Goal: Information Seeking & Learning: Learn about a topic

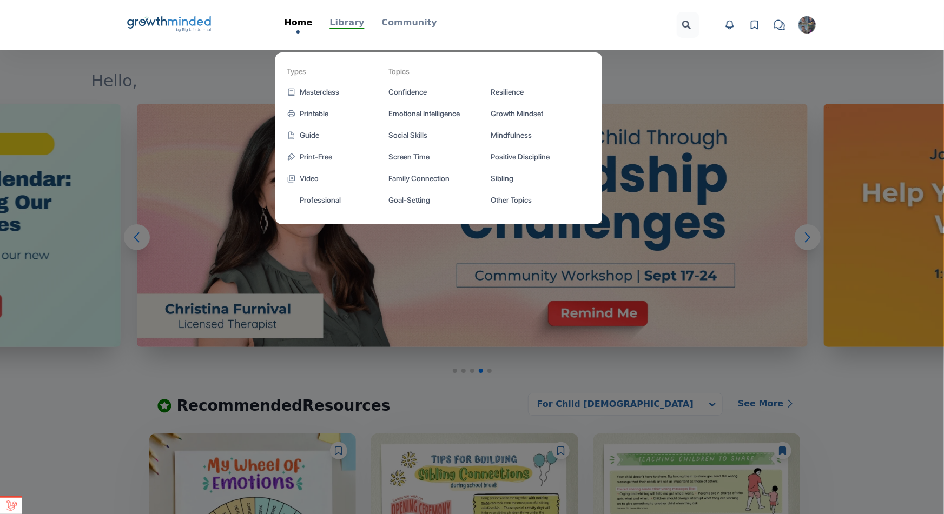
click at [343, 21] on p "Library" at bounding box center [346, 22] width 35 height 13
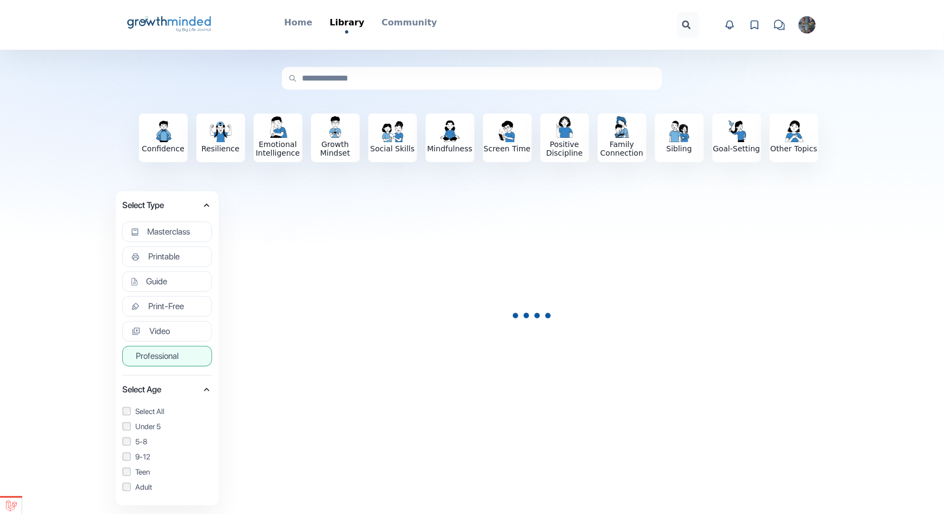
click at [174, 358] on span "Professional" at bounding box center [157, 356] width 43 height 11
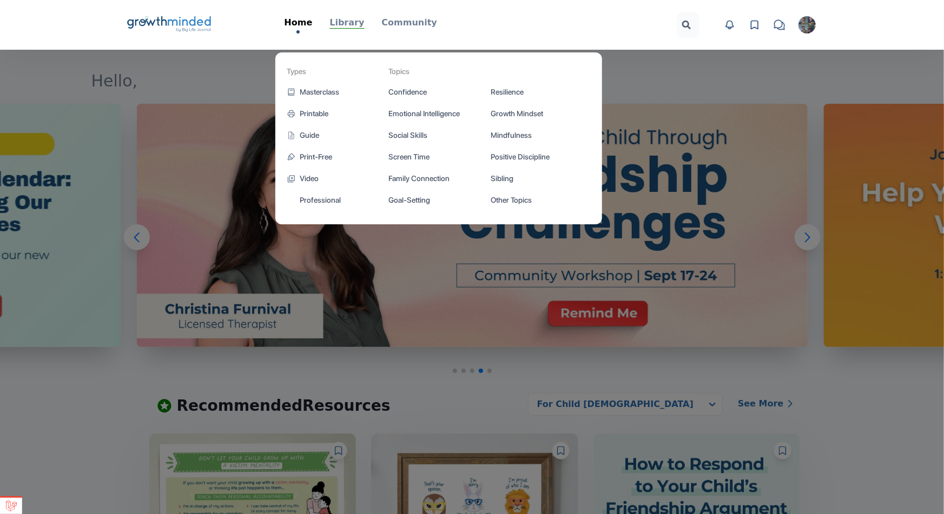
click at [356, 24] on p "Library" at bounding box center [346, 22] width 35 height 13
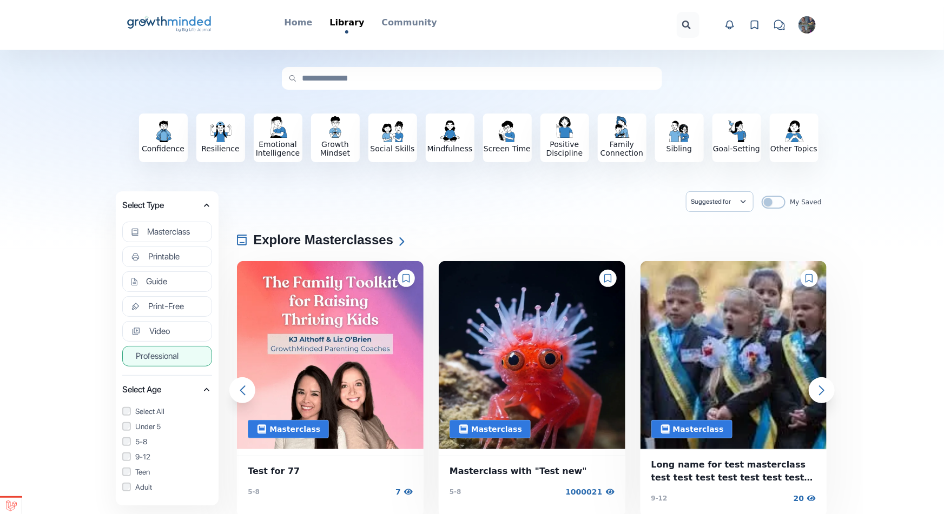
click at [190, 358] on button "Professional" at bounding box center [167, 356] width 90 height 21
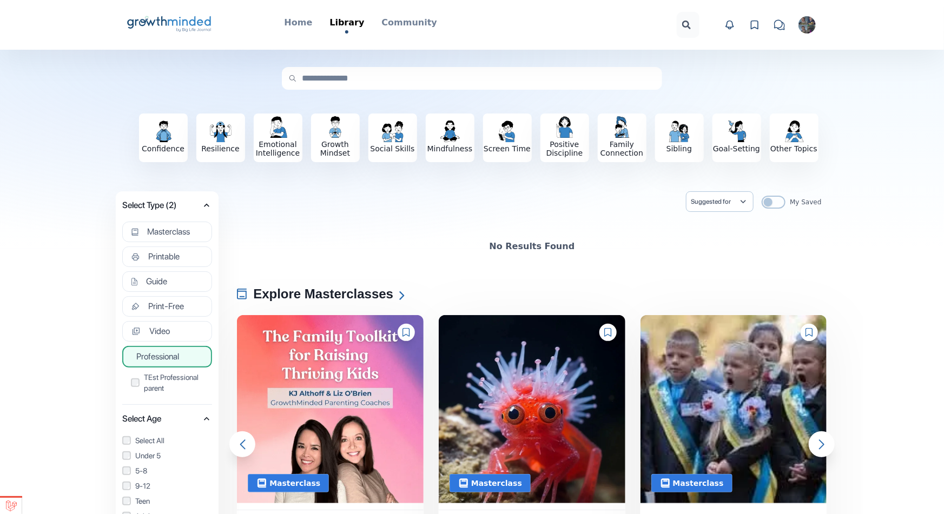
click at [161, 353] on span "Professional" at bounding box center [157, 357] width 43 height 11
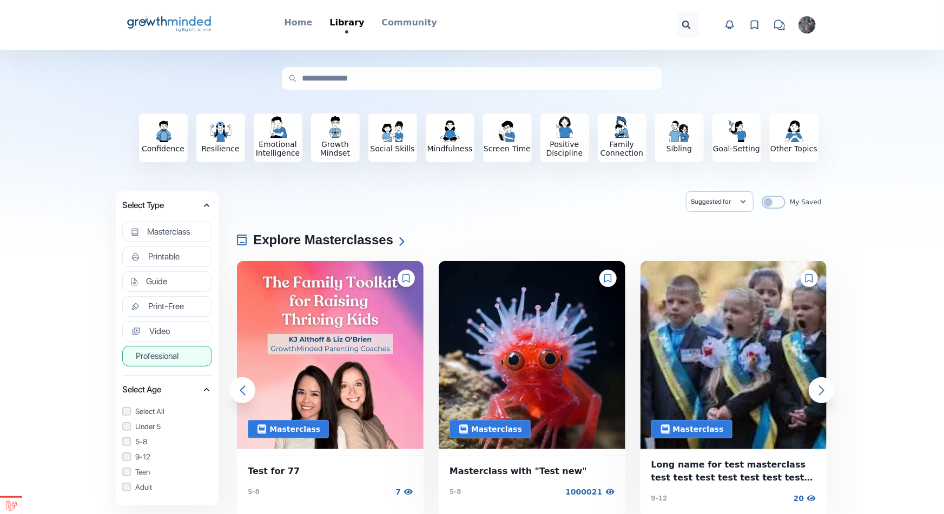
click at [163, 351] on span "Professional" at bounding box center [157, 356] width 43 height 11
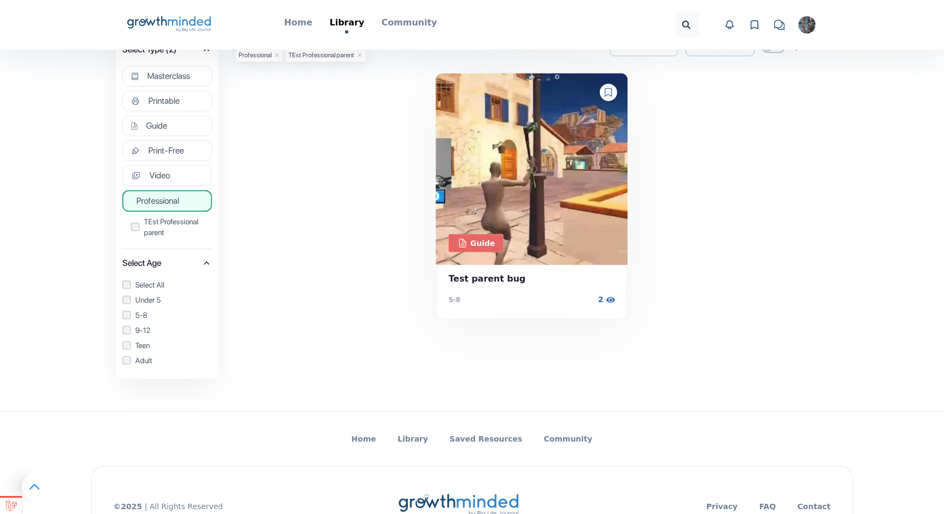
scroll to position [119, 0]
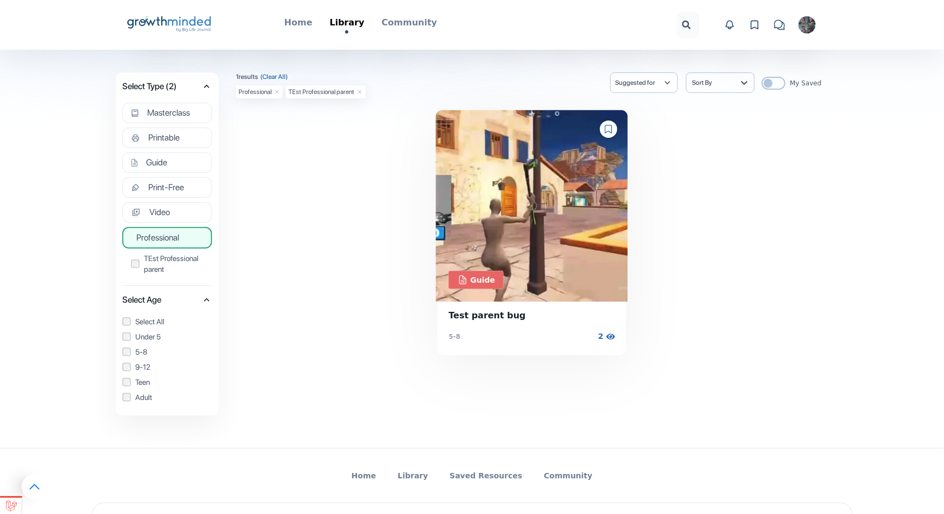
click at [524, 173] on img at bounding box center [532, 206] width 192 height 192
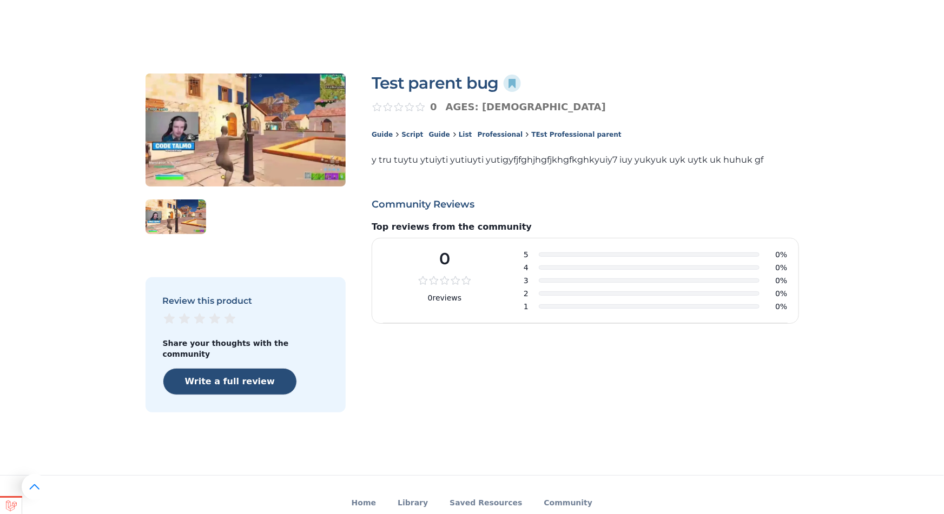
scroll to position [92, 0]
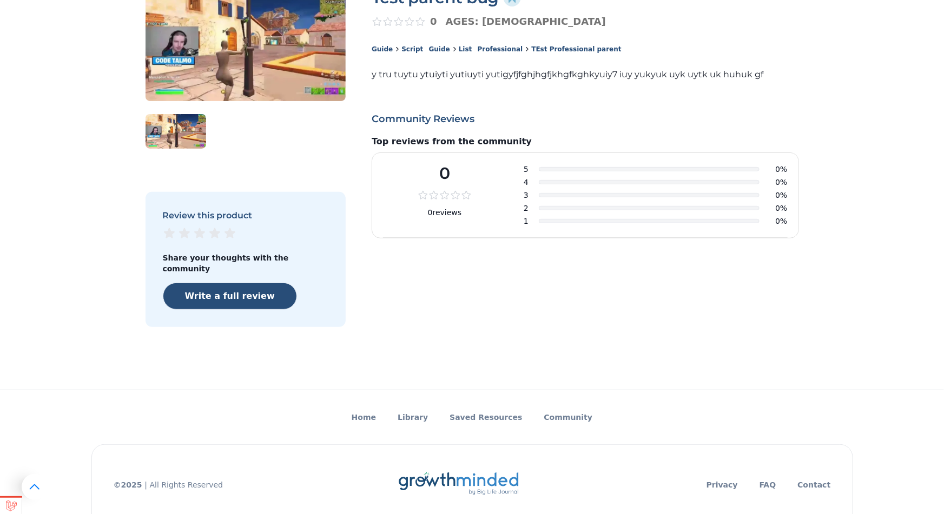
click at [496, 412] on p "Saved Resources" at bounding box center [485, 417] width 72 height 11
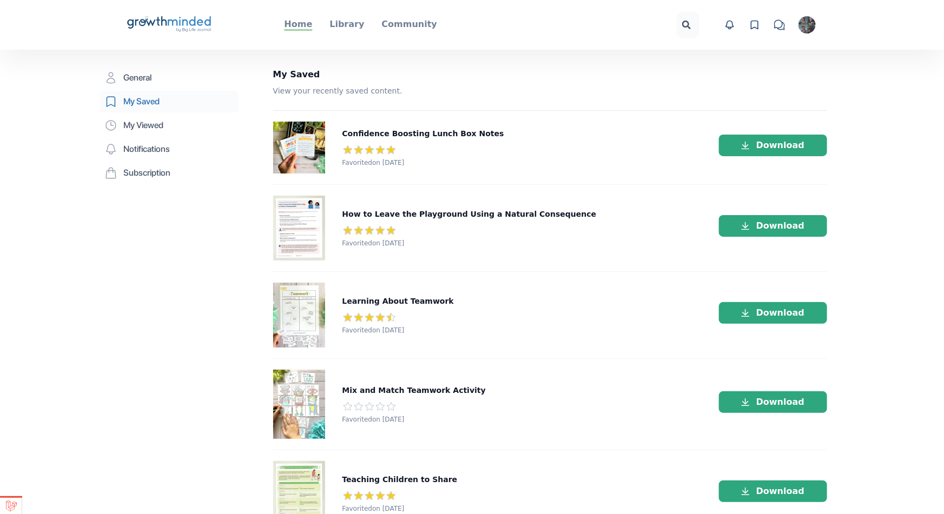
click at [306, 29] on p "Home" at bounding box center [299, 24] width 28 height 13
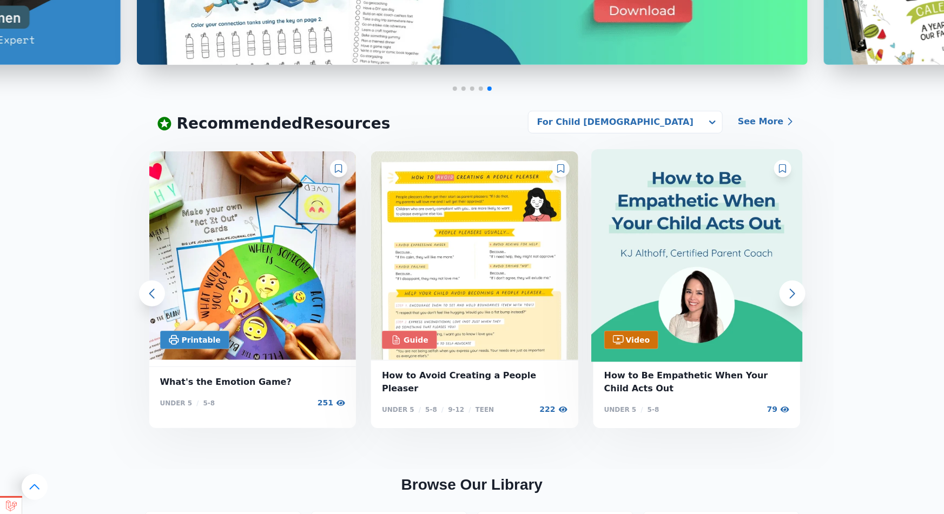
scroll to position [212, 0]
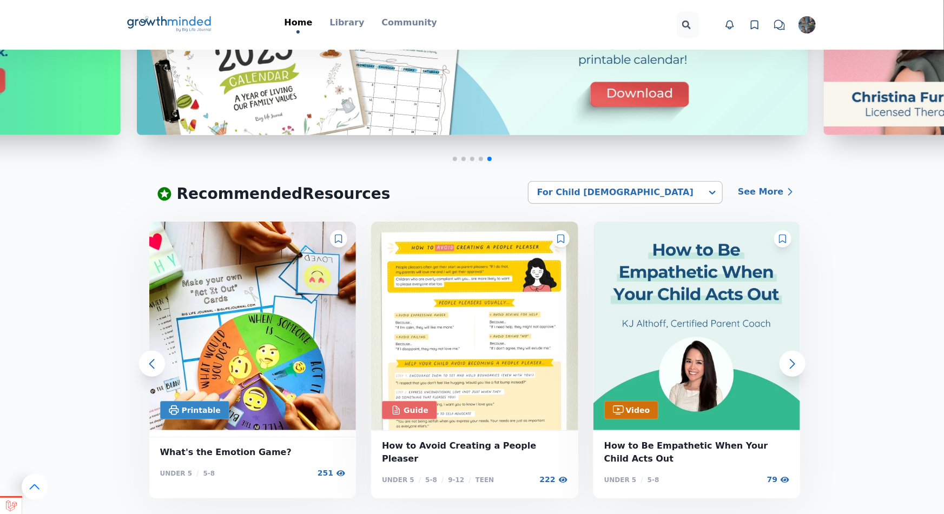
click at [693, 194] on div "For Child [DEMOGRAPHIC_DATA]" at bounding box center [615, 192] width 163 height 19
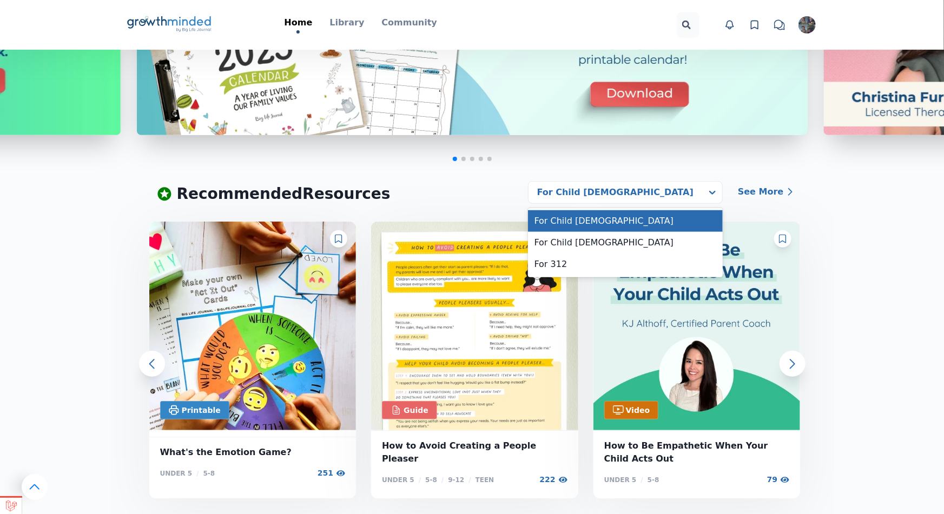
click at [570, 177] on section "Hello, Recommended Resources For 312, 3 of 3. 3 results available. Use Up and D…" at bounding box center [472, 523] width 944 height 1371
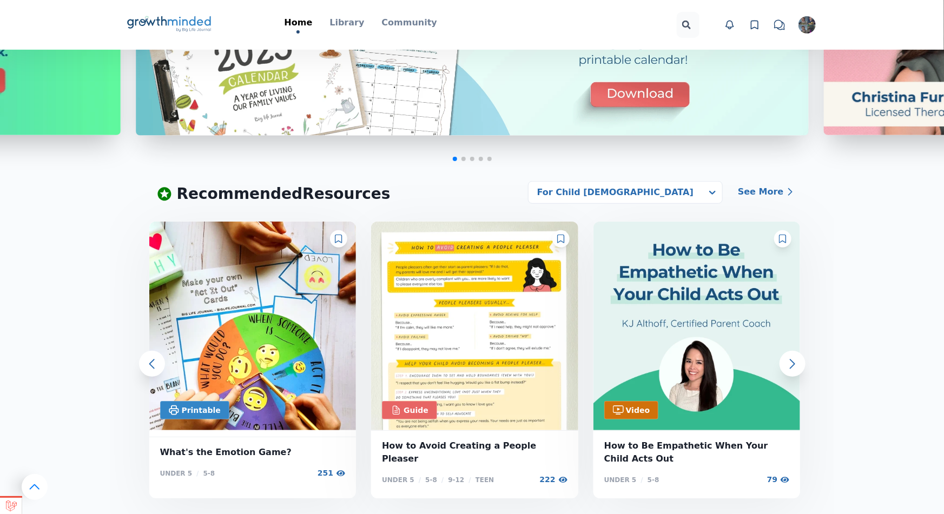
scroll to position [36, 0]
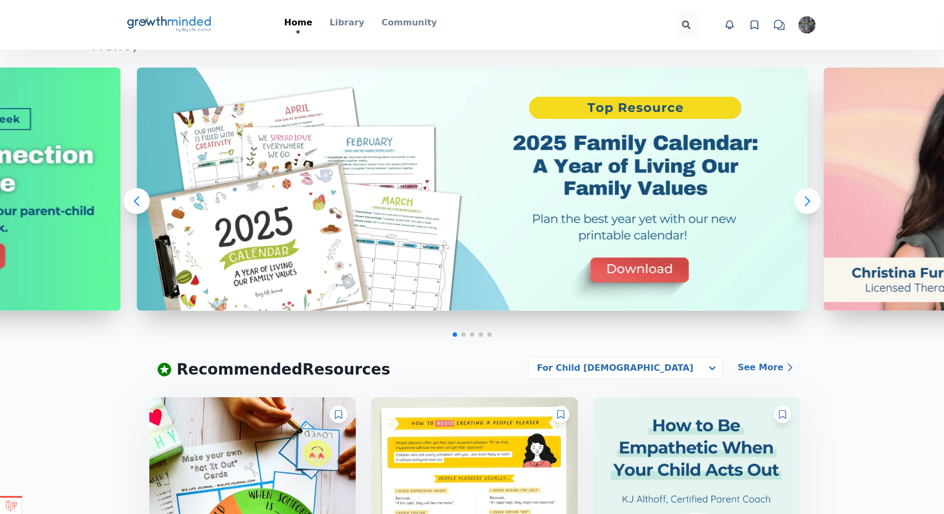
click at [810, 201] on div at bounding box center [808, 201] width 26 height 26
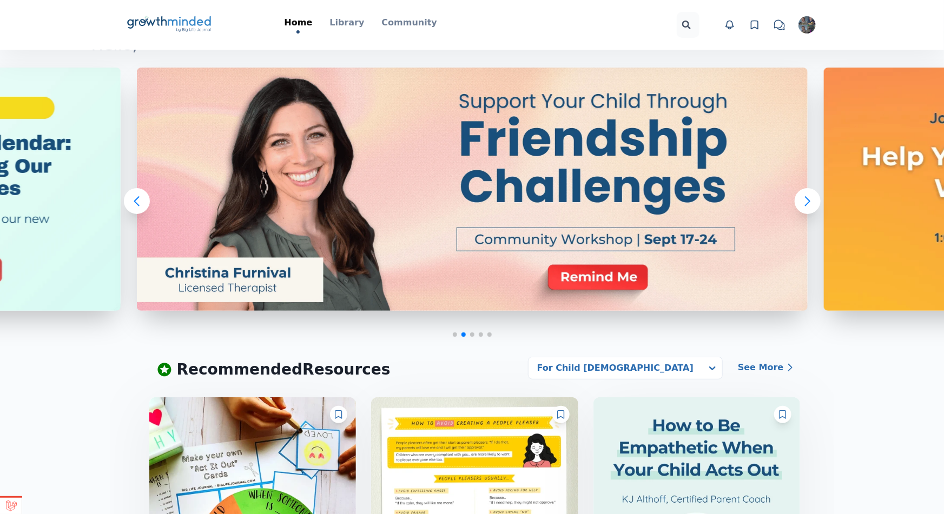
click at [808, 198] on div at bounding box center [808, 201] width 26 height 26
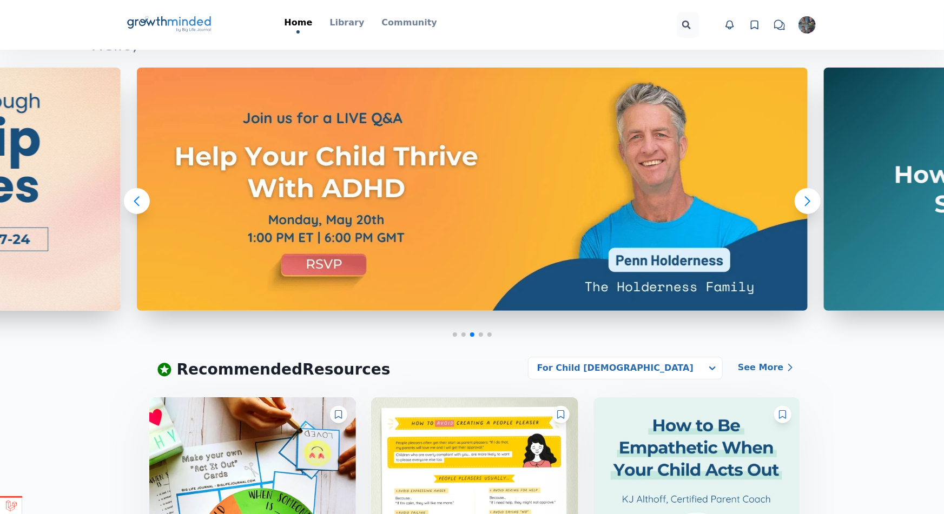
click at [810, 201] on div at bounding box center [808, 201] width 26 height 26
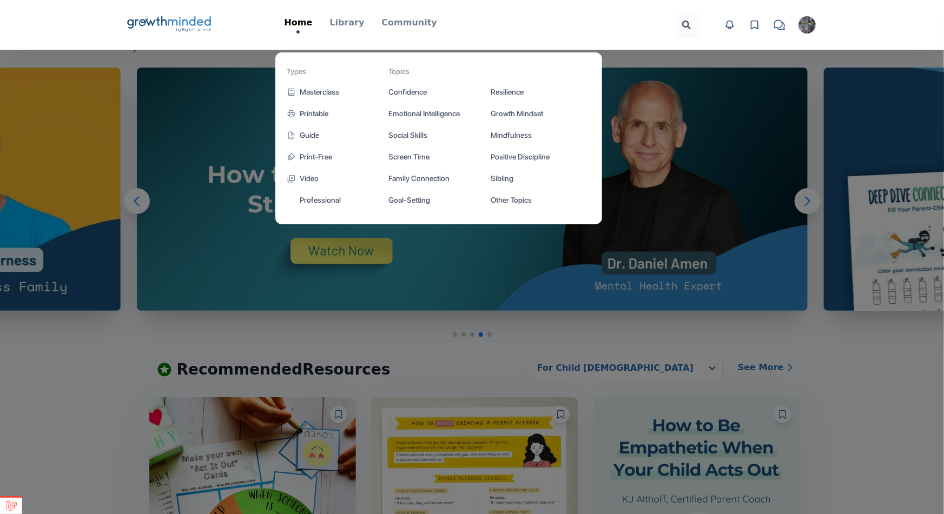
click at [357, 31] on div "Types Masterclass Printable Guide Print-Free Video Professional Topics Confiden…" at bounding box center [439, 138] width 370 height 215
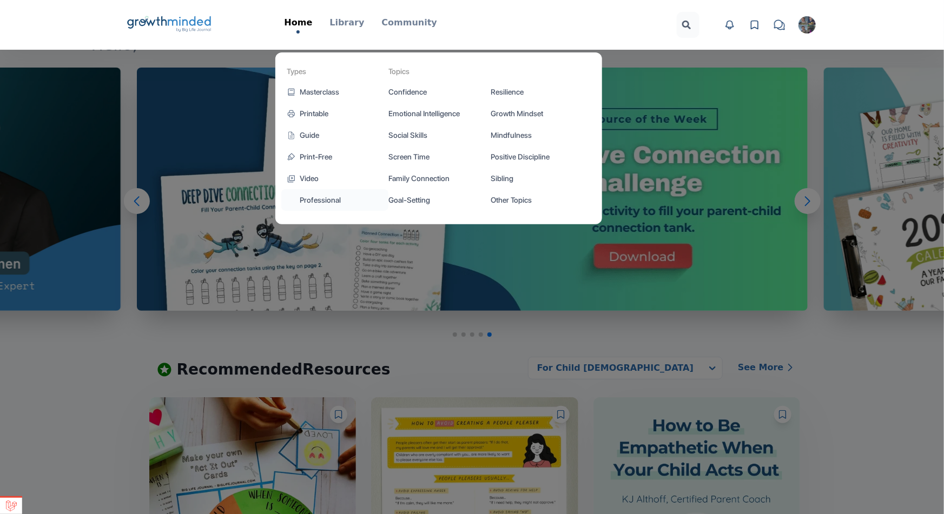
click at [317, 198] on link "Professional" at bounding box center [334, 200] width 107 height 22
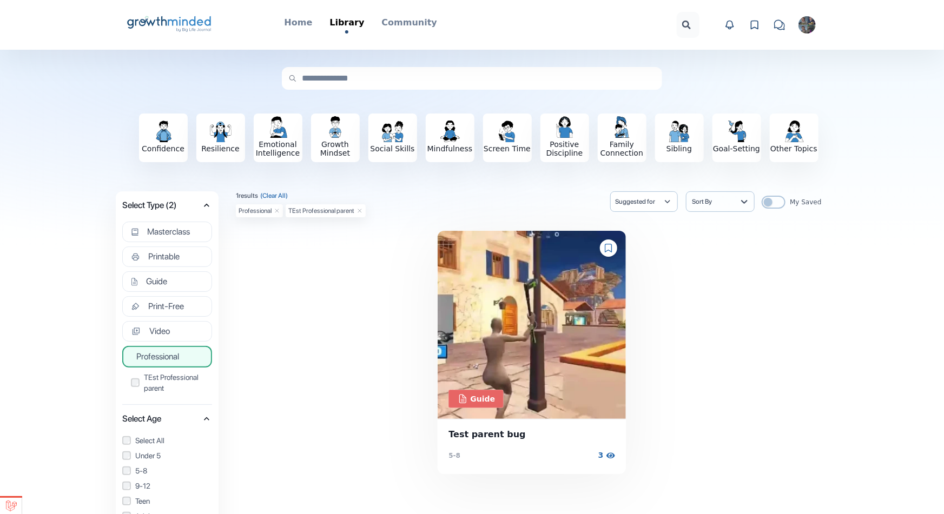
click at [293, 345] on div "Guide Test parent bug 5-8 3 views 3" at bounding box center [532, 352] width 592 height 243
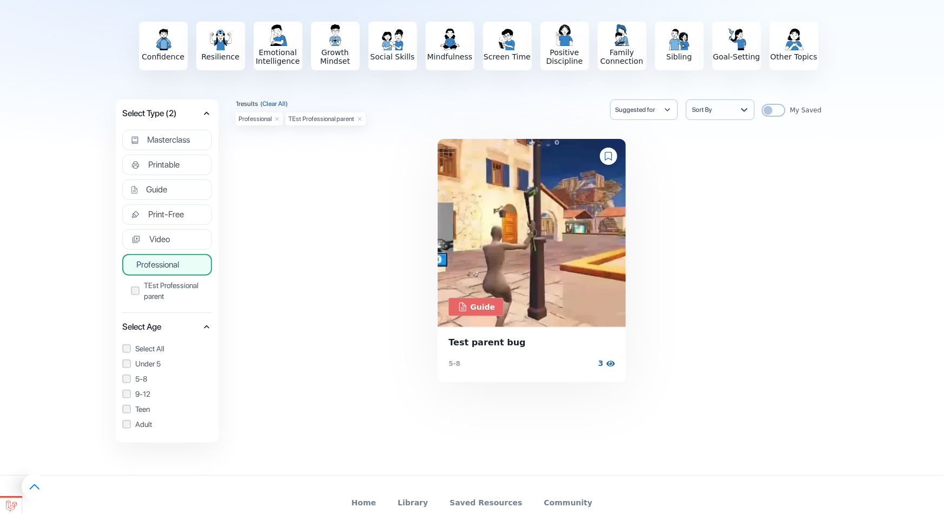
scroll to position [104, 0]
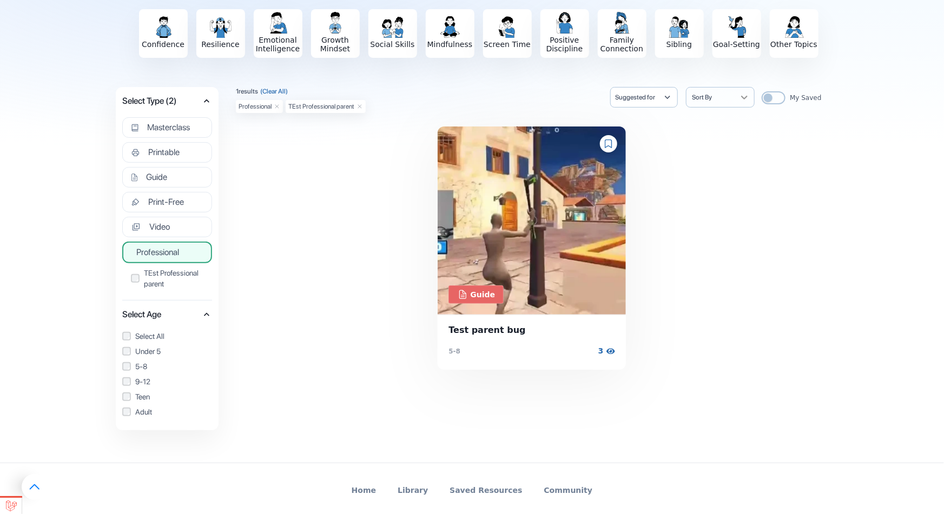
click at [749, 97] on icon at bounding box center [744, 97] width 11 height 11
click at [673, 94] on icon "button" at bounding box center [667, 97] width 11 height 11
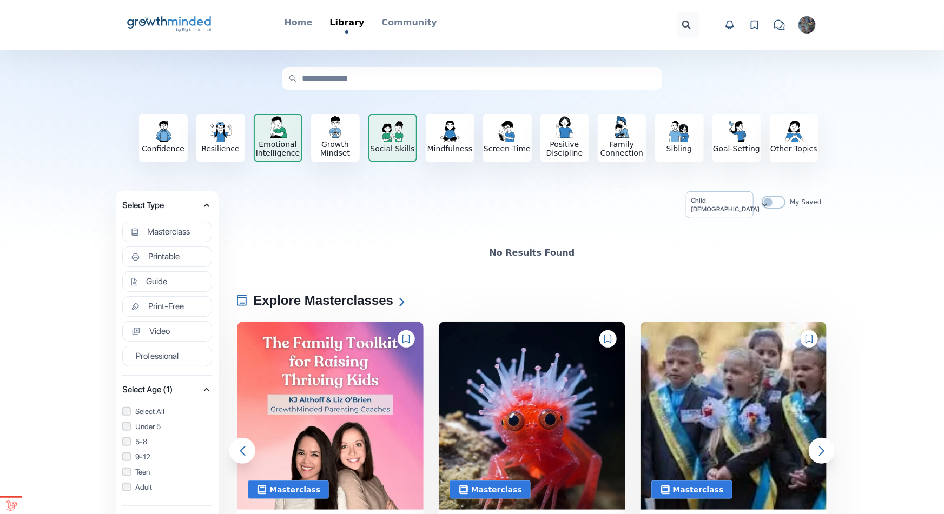
click at [290, 123] on div "button" at bounding box center [277, 127] width 27 height 22
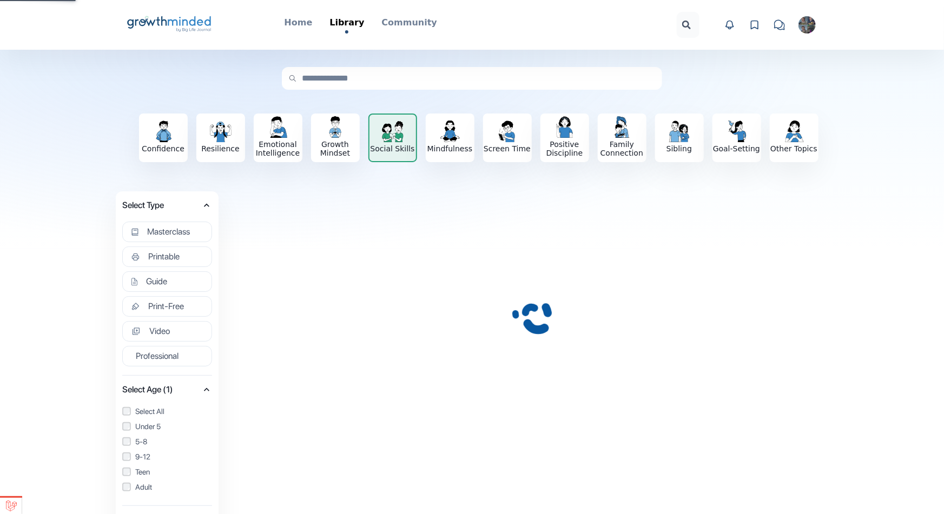
click at [405, 144] on h3 "Social Skills" at bounding box center [392, 148] width 47 height 9
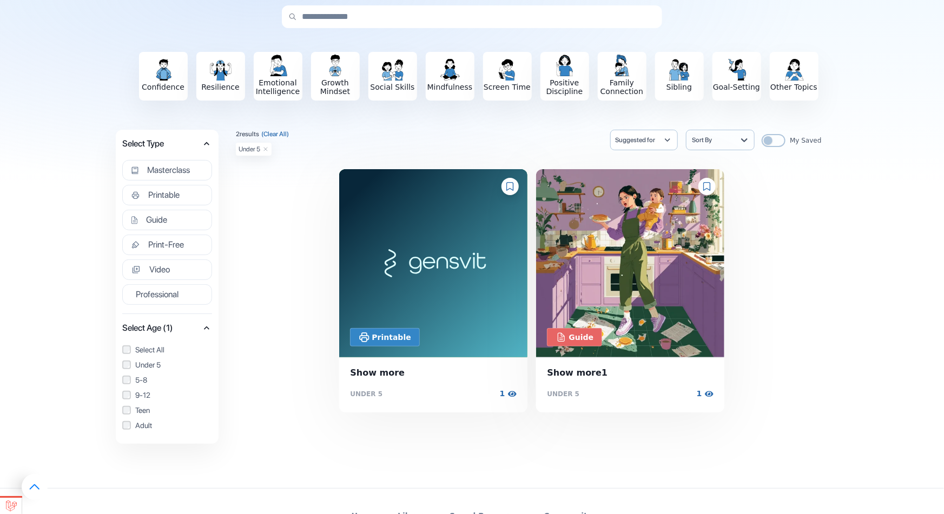
click at [140, 363] on label "Under 5" at bounding box center [167, 365] width 90 height 11
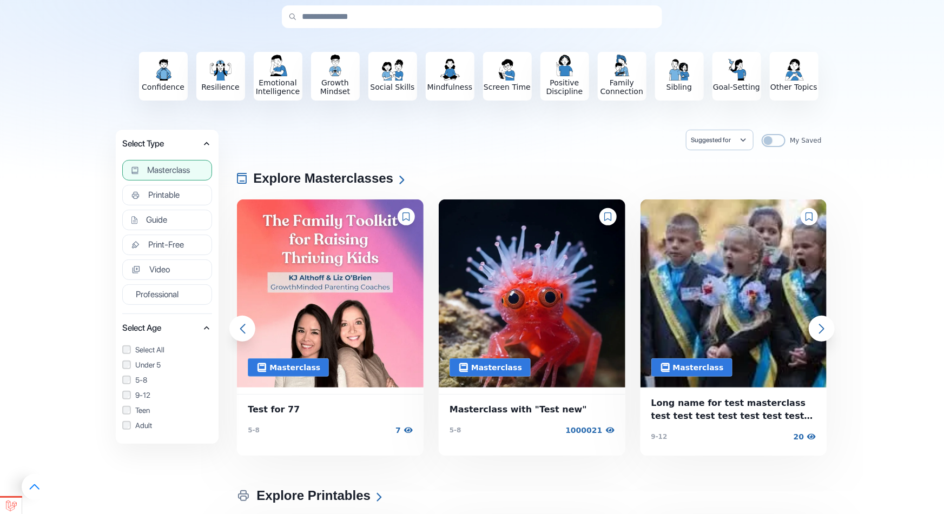
click at [176, 173] on span "Masterclass" at bounding box center [168, 170] width 43 height 11
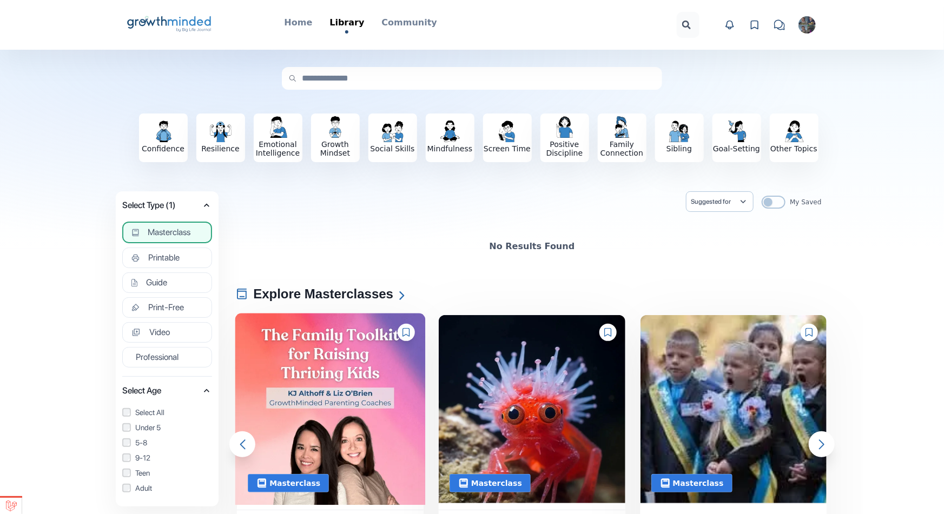
scroll to position [192, 0]
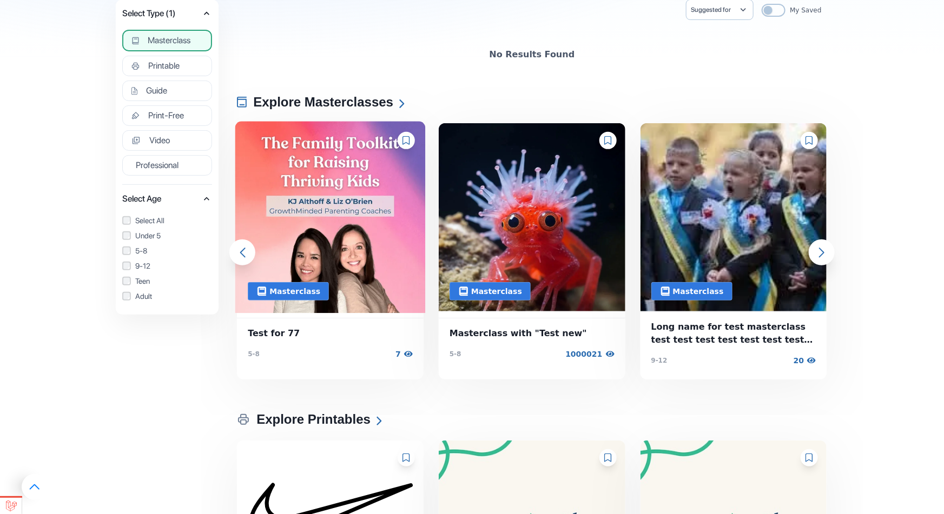
click at [317, 253] on img at bounding box center [330, 217] width 190 height 192
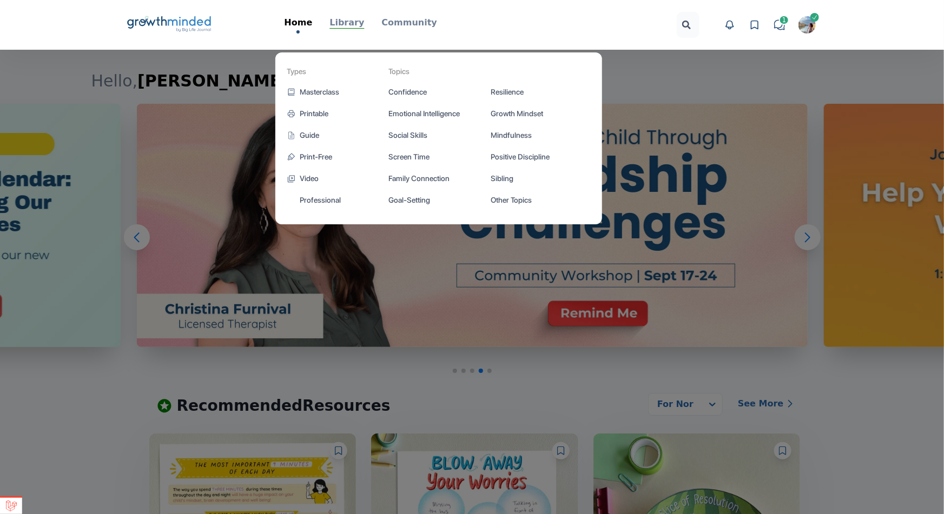
click at [356, 26] on p "Library" at bounding box center [346, 22] width 35 height 13
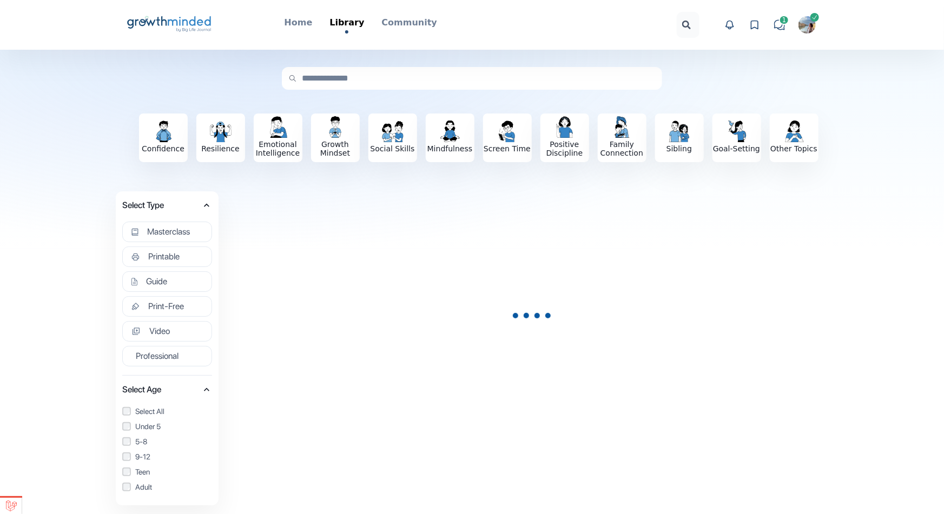
click at [177, 217] on div "Masterclass" at bounding box center [167, 230] width 90 height 31
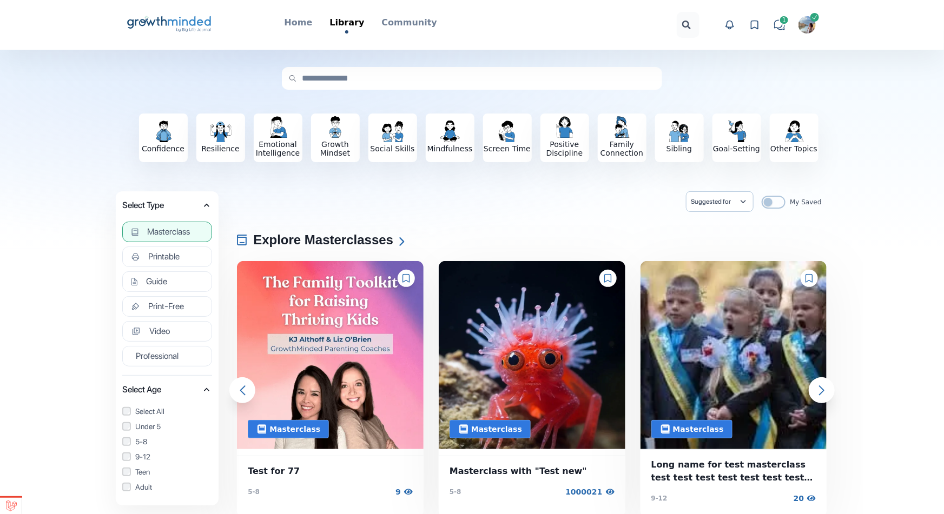
click at [175, 230] on span "Masterclass" at bounding box center [168, 232] width 43 height 11
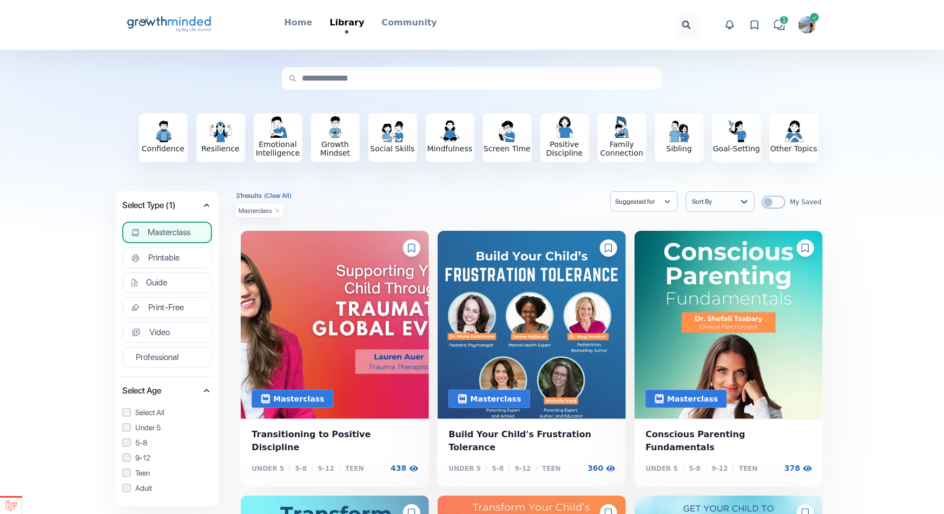
click at [810, 25] on img "button" at bounding box center [806, 24] width 17 height 17
click at [738, 116] on button "Logout" at bounding box center [766, 125] width 104 height 19
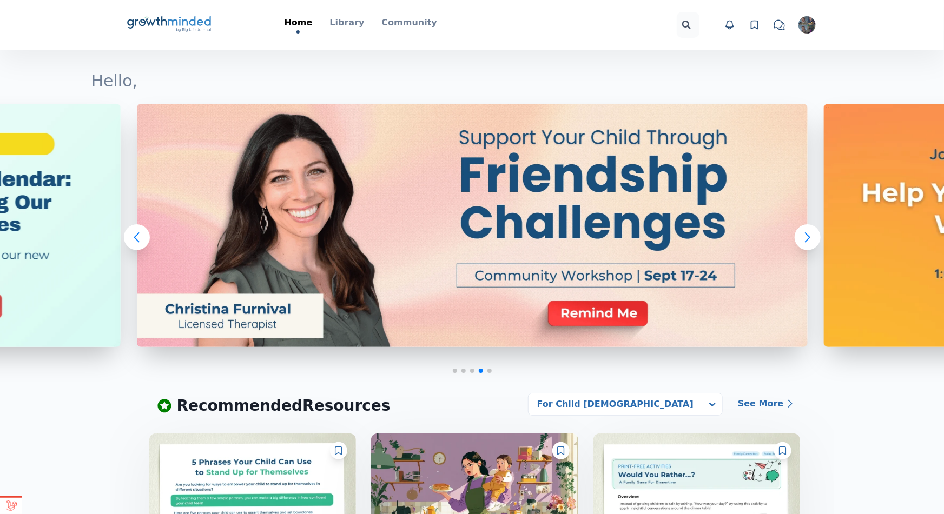
click at [803, 27] on img "button" at bounding box center [806, 24] width 17 height 17
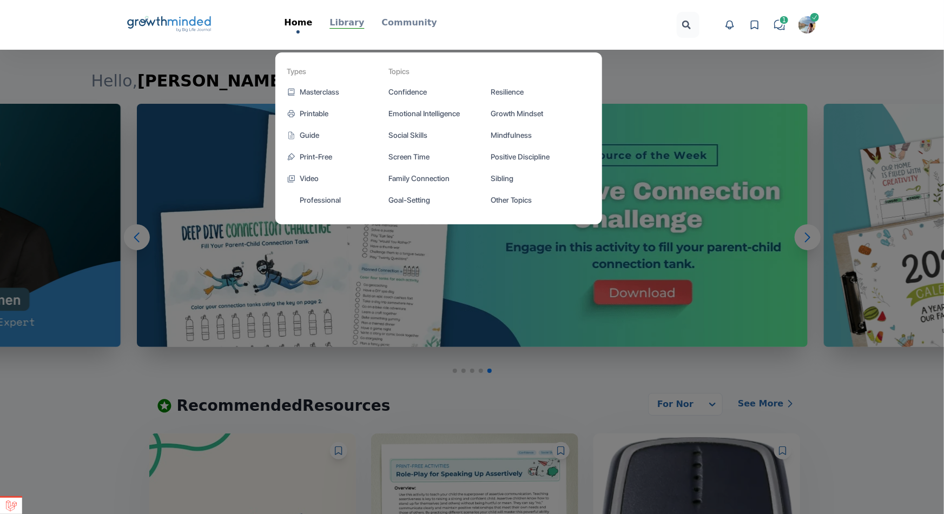
click at [347, 20] on p "Library" at bounding box center [346, 22] width 35 height 13
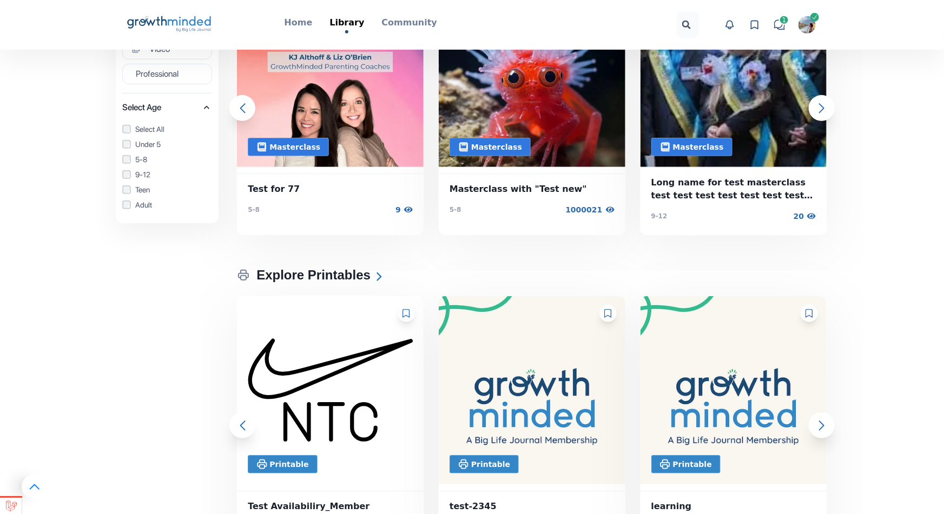
scroll to position [92, 0]
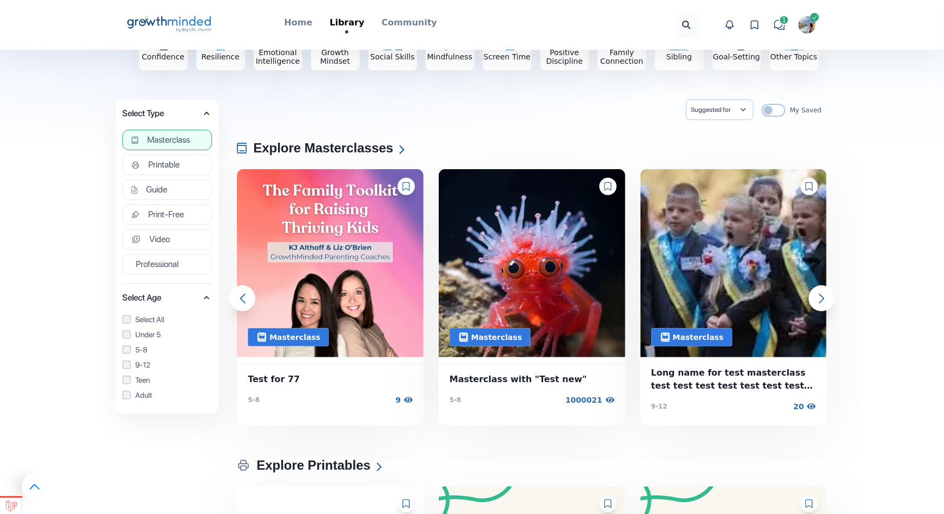
click at [183, 131] on button "Masterclass" at bounding box center [167, 140] width 90 height 21
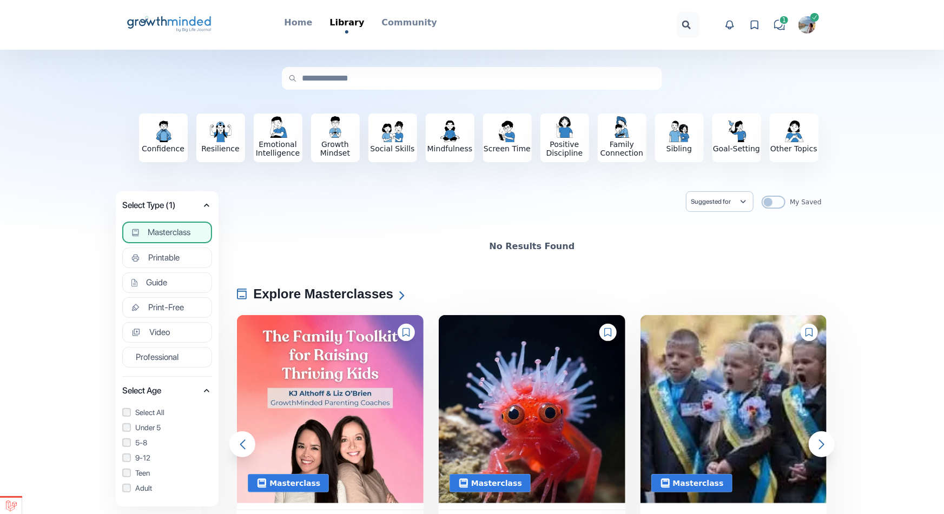
click at [803, 21] on img "button" at bounding box center [806, 24] width 17 height 17
click at [772, 116] on button "Logout" at bounding box center [766, 125] width 104 height 19
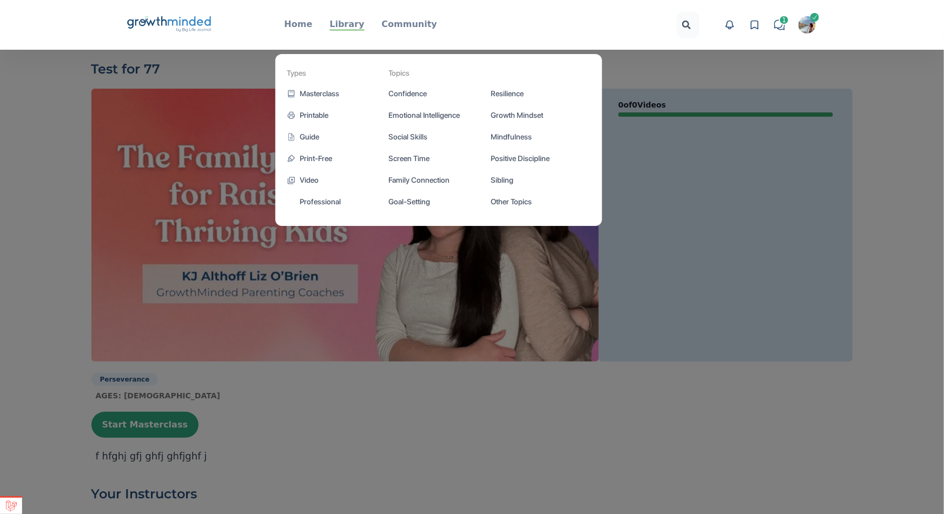
click at [341, 28] on p "Library" at bounding box center [346, 24] width 35 height 13
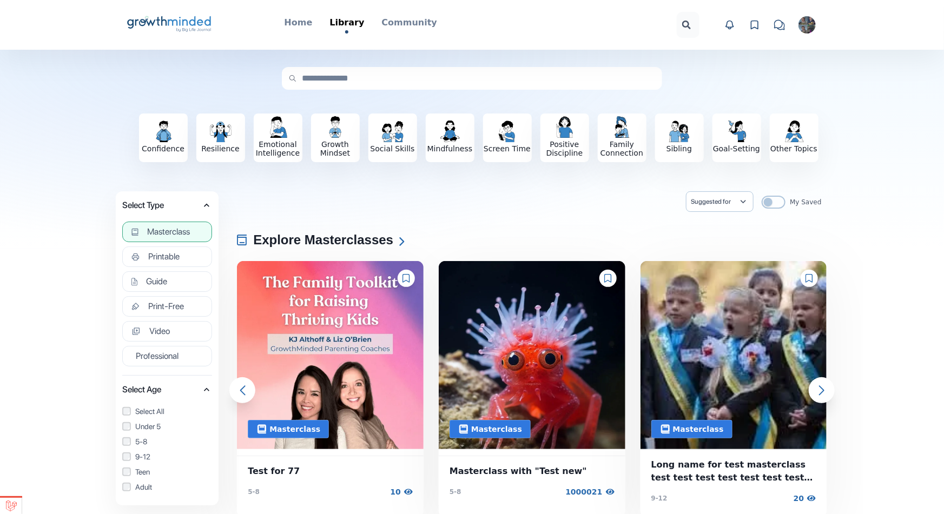
click at [171, 236] on span "Masterclass" at bounding box center [168, 232] width 43 height 11
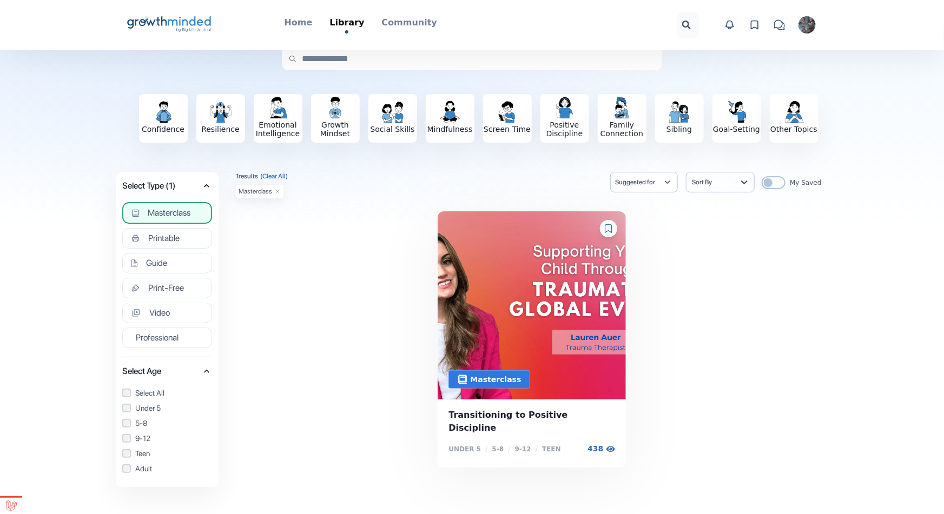
scroll to position [6, 0]
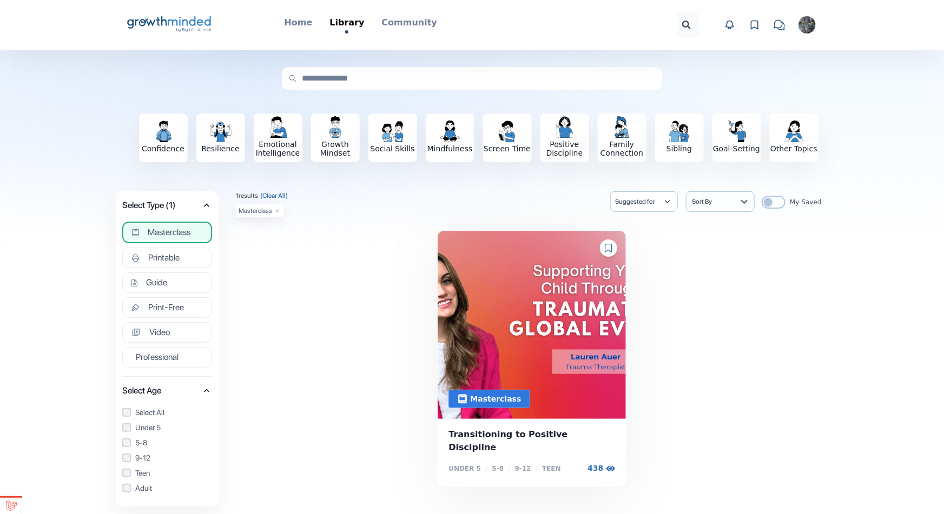
click at [169, 233] on span "Masterclass" at bounding box center [169, 232] width 43 height 11
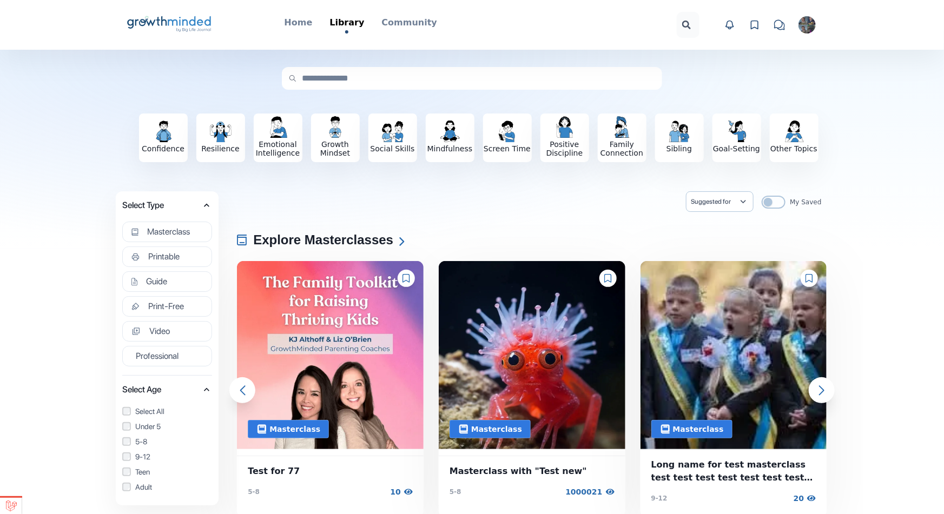
scroll to position [34, 0]
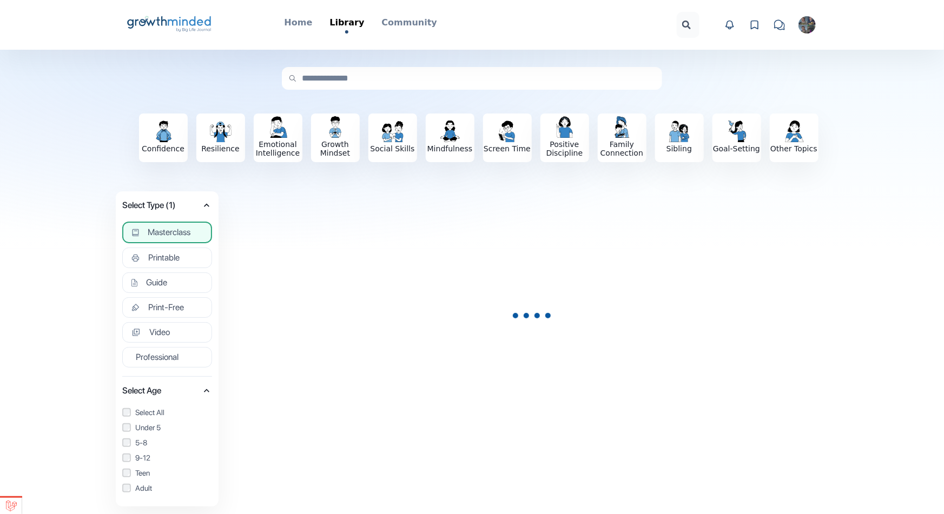
click at [172, 25] on icon at bounding box center [189, 21] width 43 height 10
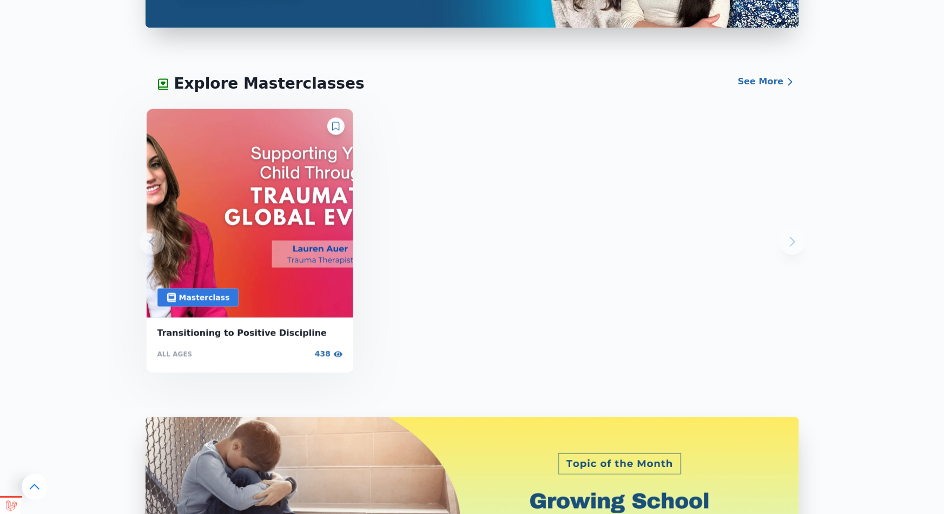
scroll to position [1128, 0]
